Goal: Task Accomplishment & Management: Complete application form

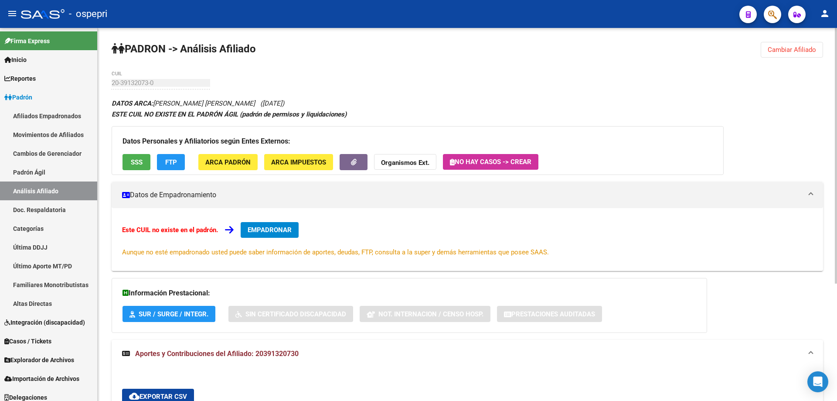
click at [268, 234] on button "EMPADRONAR" at bounding box center [270, 230] width 58 height 16
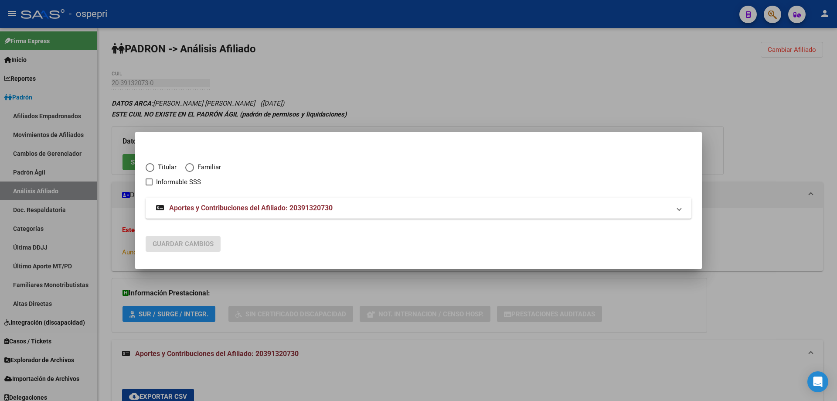
drag, startPoint x: 800, startPoint y: 163, endPoint x: 781, endPoint y: 156, distance: 20.3
click at [800, 163] on div at bounding box center [418, 200] width 837 height 401
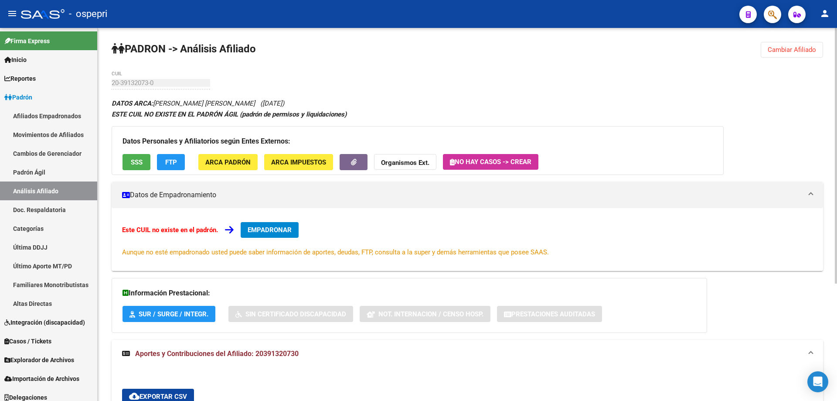
click at [289, 227] on span "EMPADRONAR" at bounding box center [270, 230] width 44 height 8
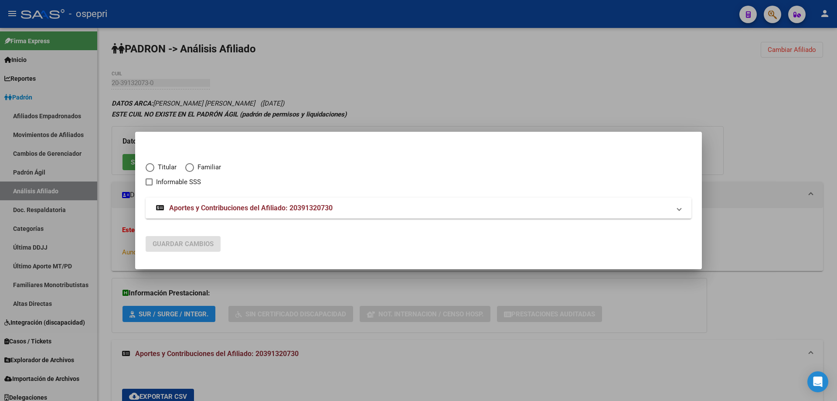
click at [151, 166] on span "Elija una opción" at bounding box center [150, 167] width 9 height 9
click at [151, 166] on input "Titular" at bounding box center [150, 167] width 9 height 9
radio input "true"
checkbox input "true"
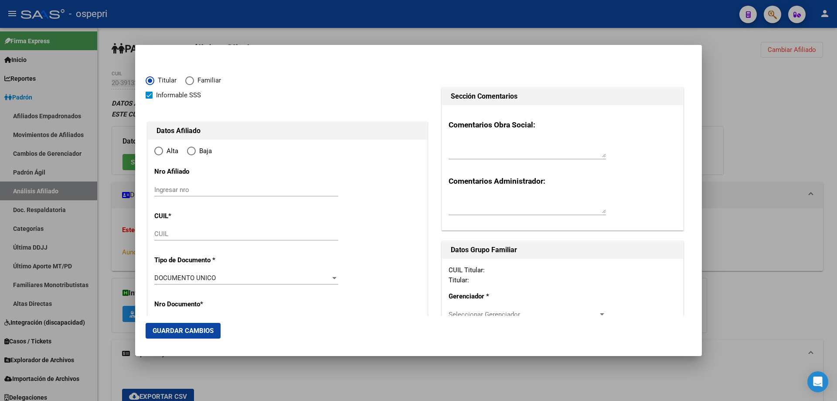
type input "20-39132073-0"
radio input "true"
type input "39132073"
type input "[PERSON_NAME]"
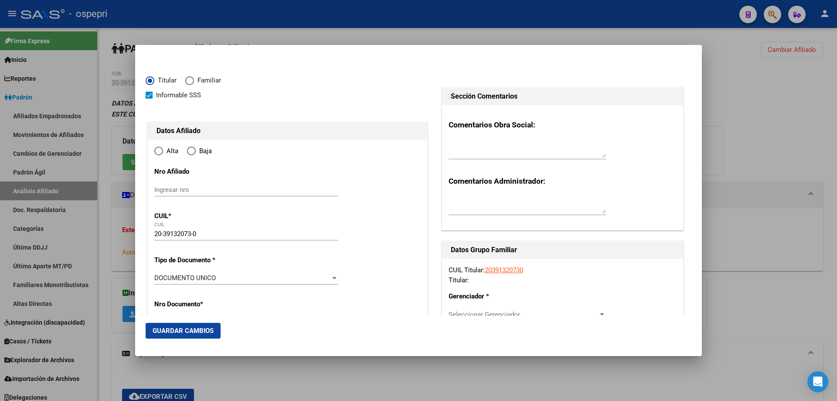
type input "[DATE]"
type input "CENTENARIO"
type input "8309"
type input "[PERSON_NAME]"
type input "188"
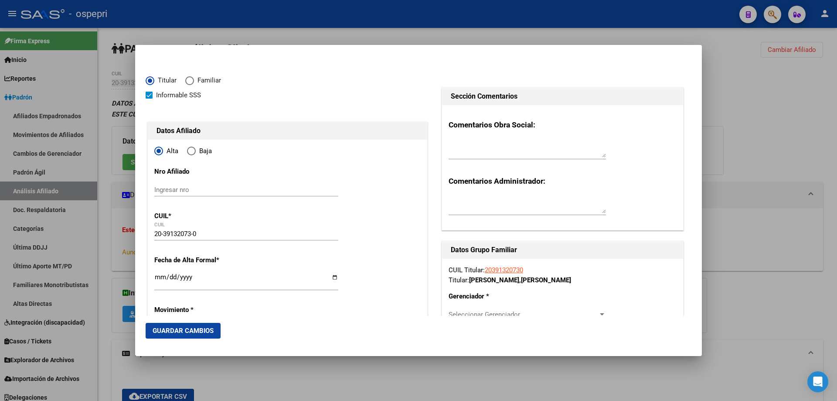
type input "CENTENARIO"
click at [157, 150] on span "Elija una opción" at bounding box center [158, 151] width 4 height 4
click at [157, 150] on input "Alta" at bounding box center [158, 150] width 9 height 9
click at [191, 190] on input "Ingresar nro" at bounding box center [246, 190] width 184 height 8
paste input "39132073"
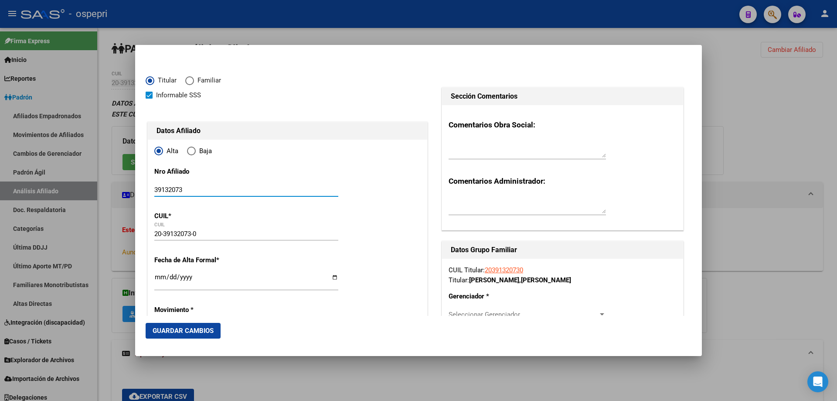
type input "39132073"
click at [162, 277] on input "Ingresar fecha" at bounding box center [246, 280] width 184 height 14
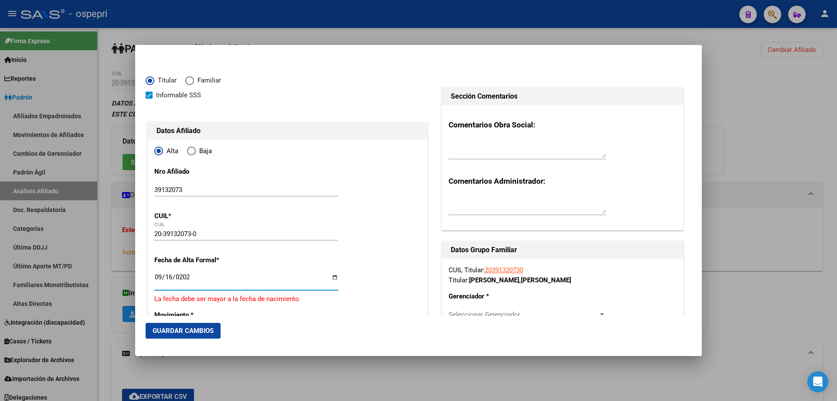
type input "[DATE]"
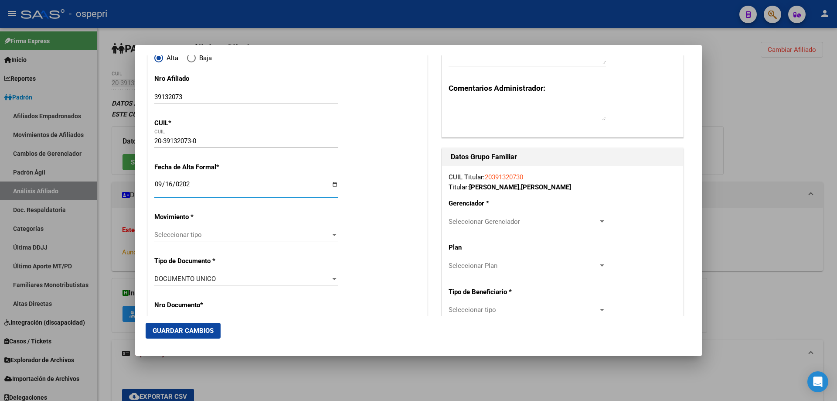
scroll to position [232, 0]
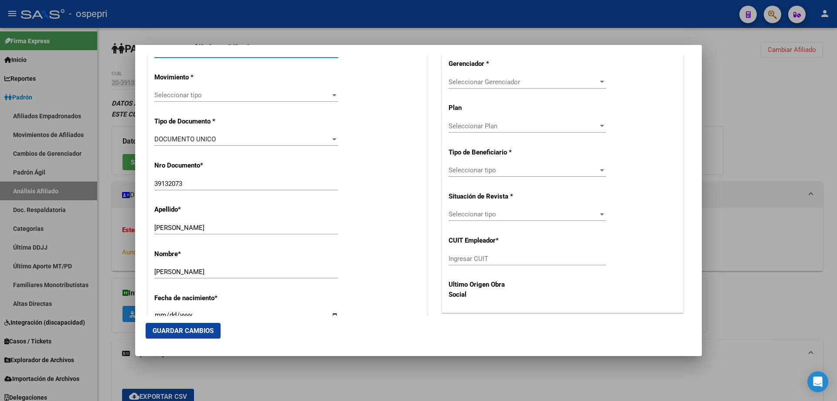
click at [182, 96] on span "Seleccionar tipo" at bounding box center [242, 95] width 176 height 8
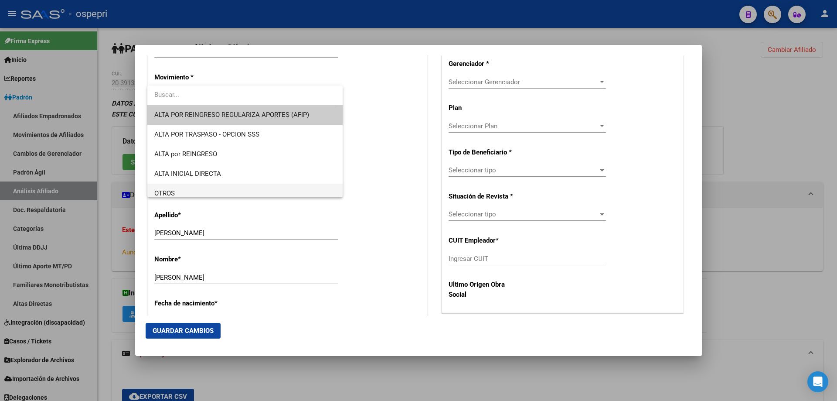
click at [188, 188] on span "OTROS" at bounding box center [244, 193] width 181 height 20
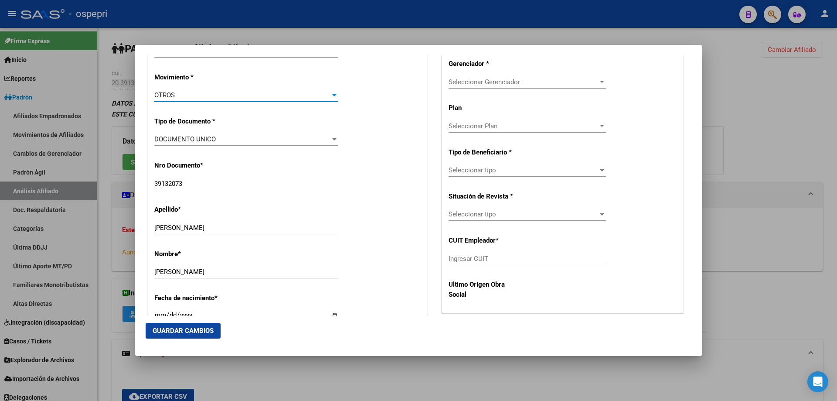
scroll to position [465, 0]
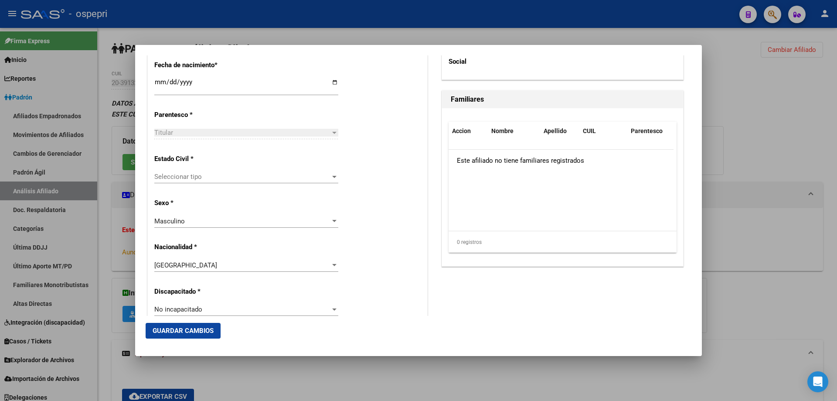
click at [203, 176] on span "Seleccionar tipo" at bounding box center [242, 177] width 176 height 8
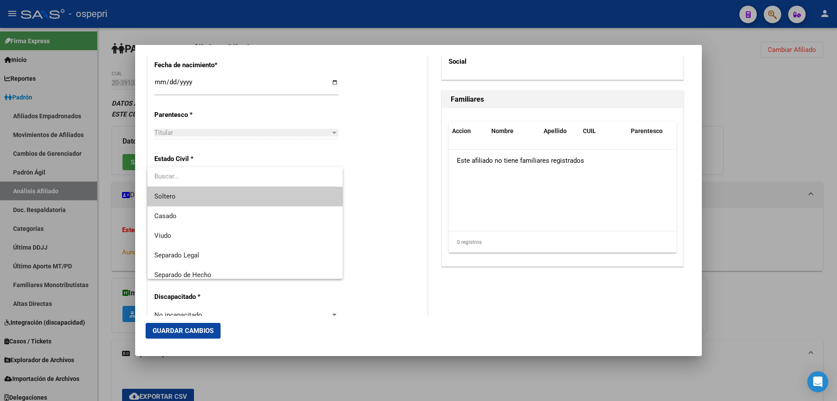
click at [188, 203] on span "Soltero" at bounding box center [244, 197] width 181 height 20
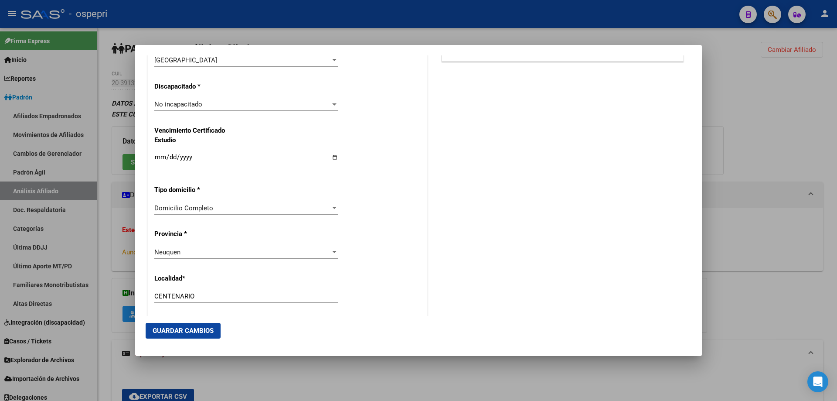
scroll to position [880, 0]
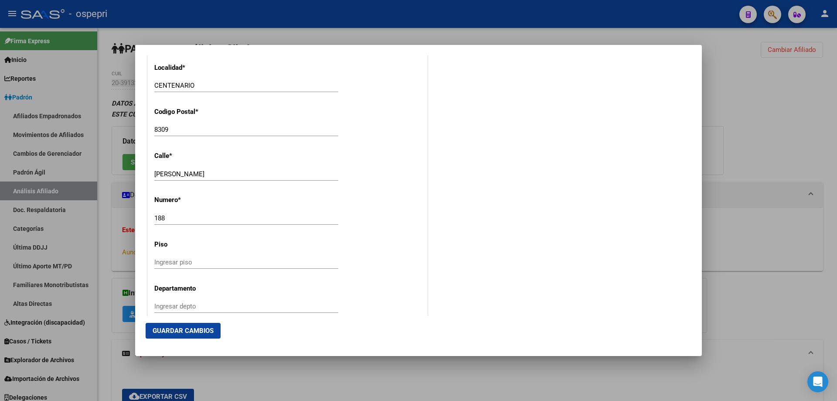
click at [207, 307] on input "Ingresar depto" at bounding box center [246, 306] width 184 height 8
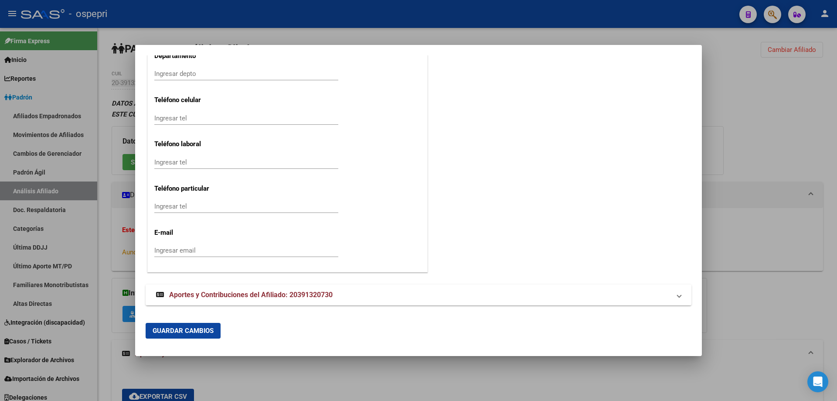
click at [193, 251] on input "Ingresar email" at bounding box center [246, 250] width 184 height 8
paste input "[PERSON_NAME][EMAIL_ADDRESS][DOMAIN_NAME]"
type input "[PERSON_NAME][EMAIL_ADDRESS][DOMAIN_NAME]"
click at [180, 206] on input "Ingresar tel" at bounding box center [246, 206] width 184 height 8
paste input "2994024320"
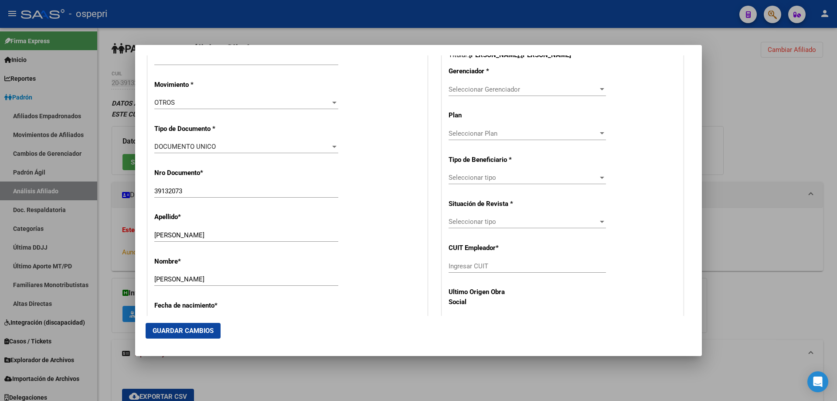
scroll to position [232, 0]
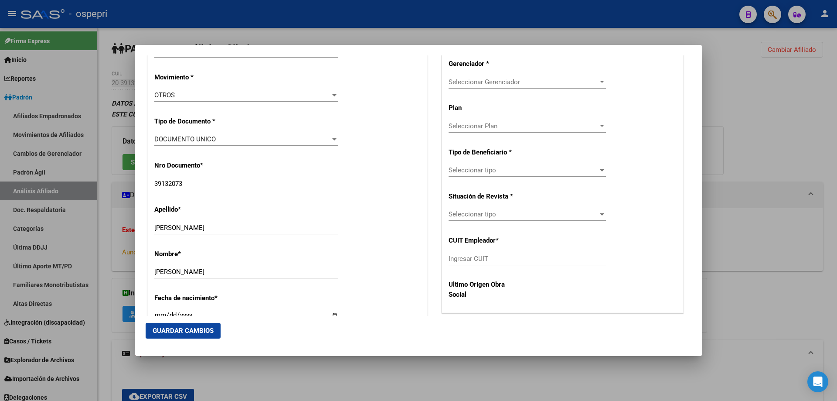
type input "2994024320"
click at [573, 82] on span "Seleccionar Gerenciador" at bounding box center [522, 82] width 149 height 8
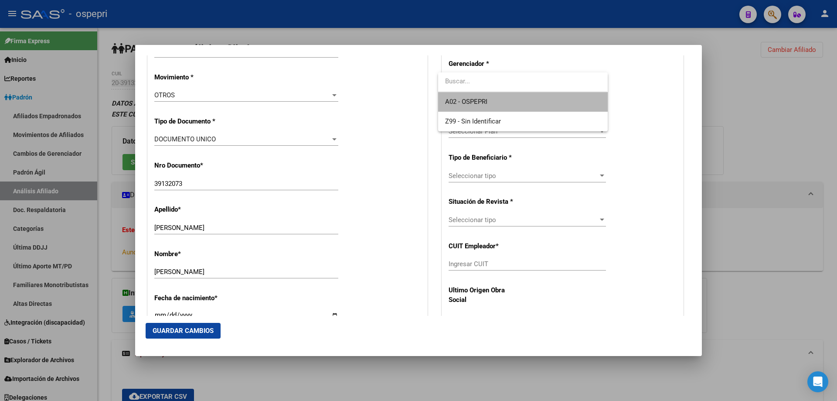
click at [501, 105] on span "A02 - OSPEPRI" at bounding box center [522, 102] width 155 height 20
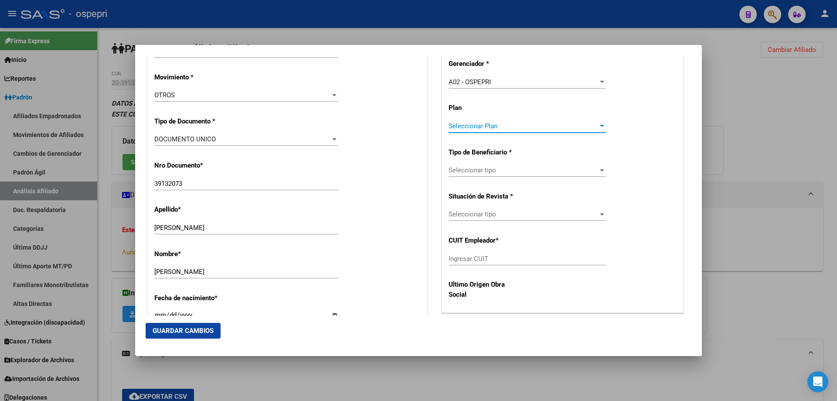
click at [487, 122] on span "Seleccionar Plan" at bounding box center [522, 126] width 149 height 8
click at [612, 160] on div at bounding box center [418, 200] width 837 height 401
click at [562, 174] on span "Seleccionar tipo" at bounding box center [522, 170] width 149 height 8
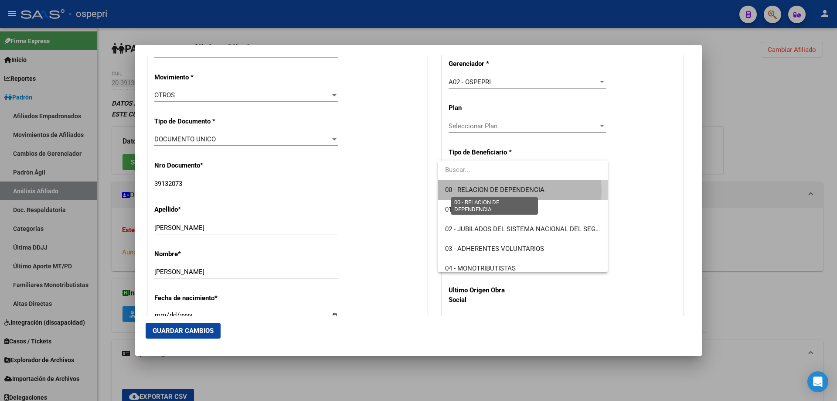
click at [502, 191] on span "00 - RELACION DE DEPENDENCIA" at bounding box center [494, 190] width 99 height 8
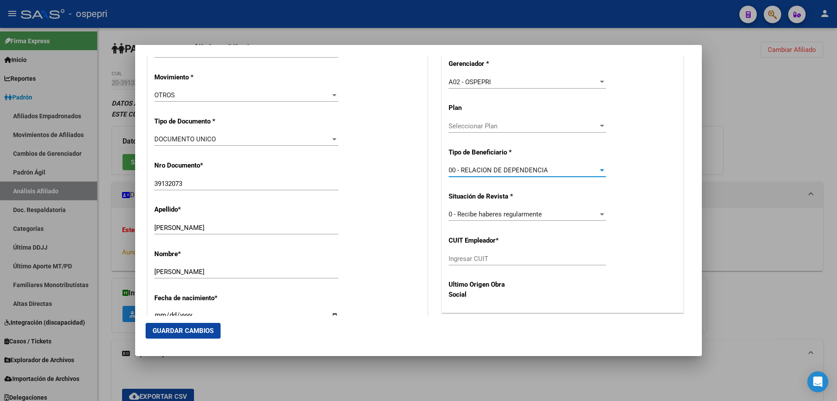
type input "30-71083746-1"
click at [207, 329] on span "Guardar Cambios" at bounding box center [183, 330] width 61 height 8
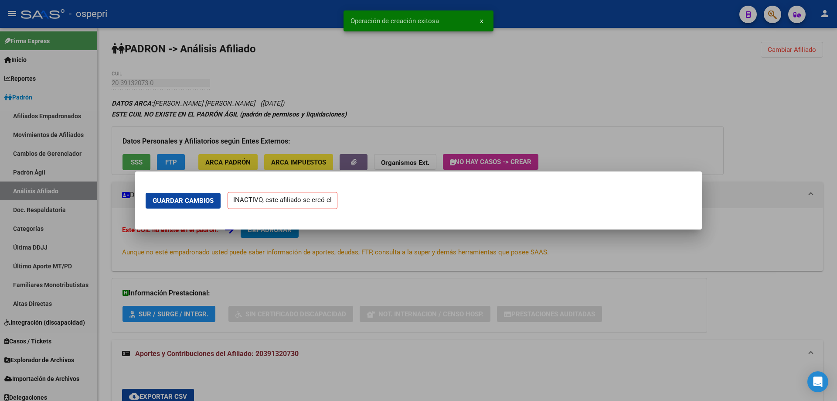
scroll to position [0, 0]
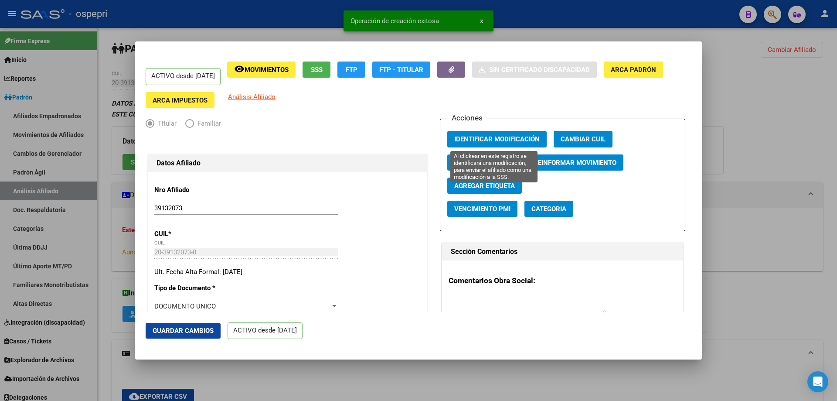
click at [484, 142] on span "Identificar Modificación" at bounding box center [496, 140] width 85 height 8
click at [754, 92] on div at bounding box center [418, 200] width 837 height 401
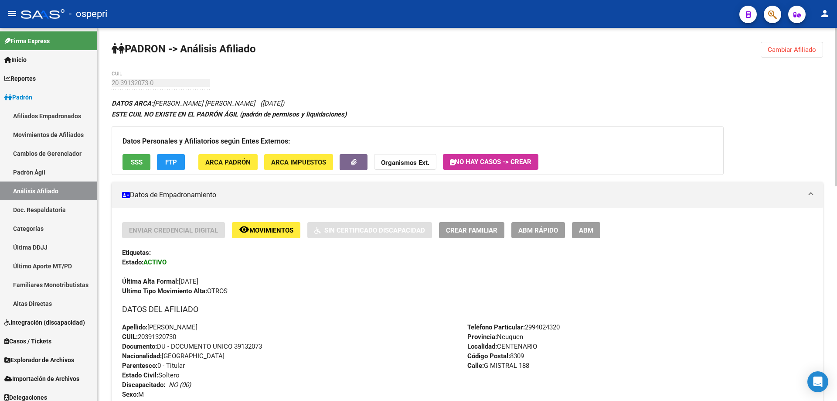
click at [791, 53] on span "Cambiar Afiliado" at bounding box center [791, 50] width 48 height 8
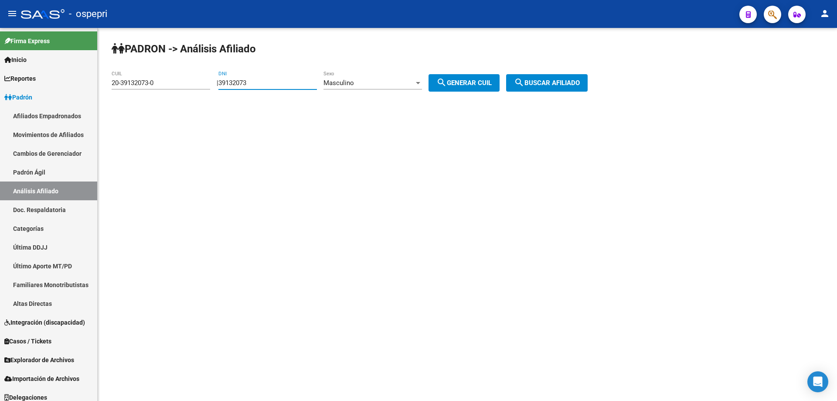
click at [244, 86] on input "39132073" at bounding box center [267, 83] width 98 height 8
type input "21741403"
click at [364, 78] on div "Masculino Sexo" at bounding box center [372, 80] width 98 height 19
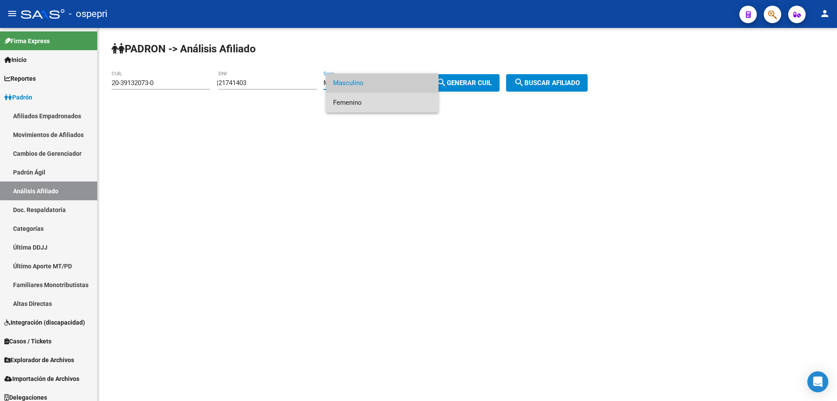
click at [363, 104] on span "Femenino" at bounding box center [382, 103] width 98 height 20
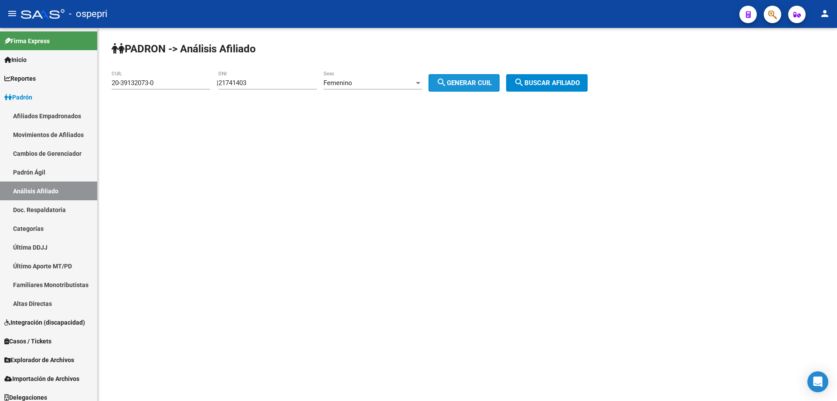
click at [472, 89] on button "search Generar CUIL" at bounding box center [463, 82] width 71 height 17
type input "27-21741403-8"
drag, startPoint x: 559, startPoint y: 79, endPoint x: 536, endPoint y: 91, distance: 26.3
click at [559, 81] on span "search Buscar afiliado" at bounding box center [547, 83] width 66 height 8
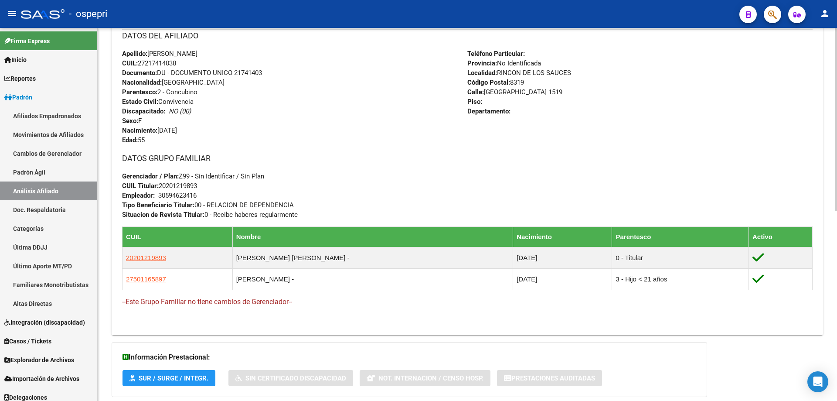
scroll to position [387, 0]
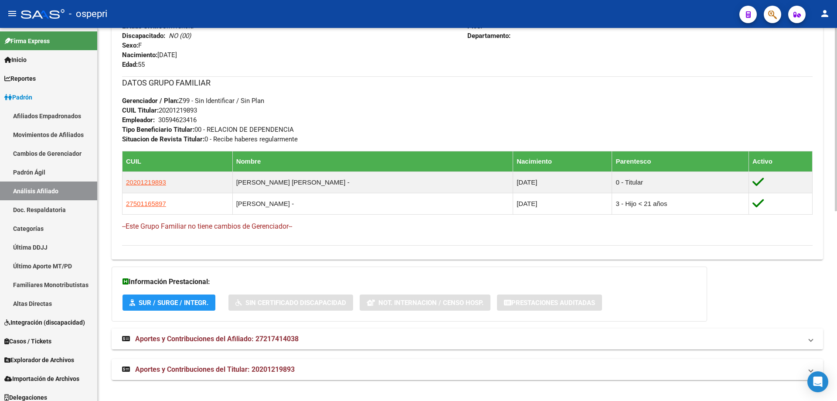
click at [290, 333] on mat-expansion-panel-header "Aportes y Contribuciones del Afiliado: 27217414038" at bounding box center [467, 338] width 711 height 21
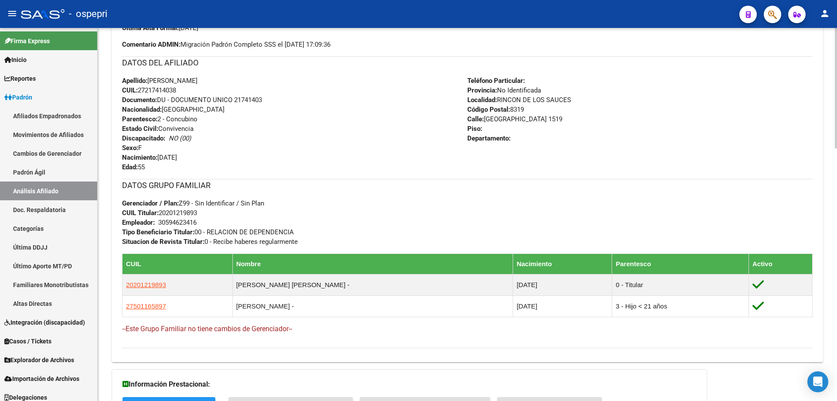
scroll to position [0, 0]
